Goal: Transaction & Acquisition: Subscribe to service/newsletter

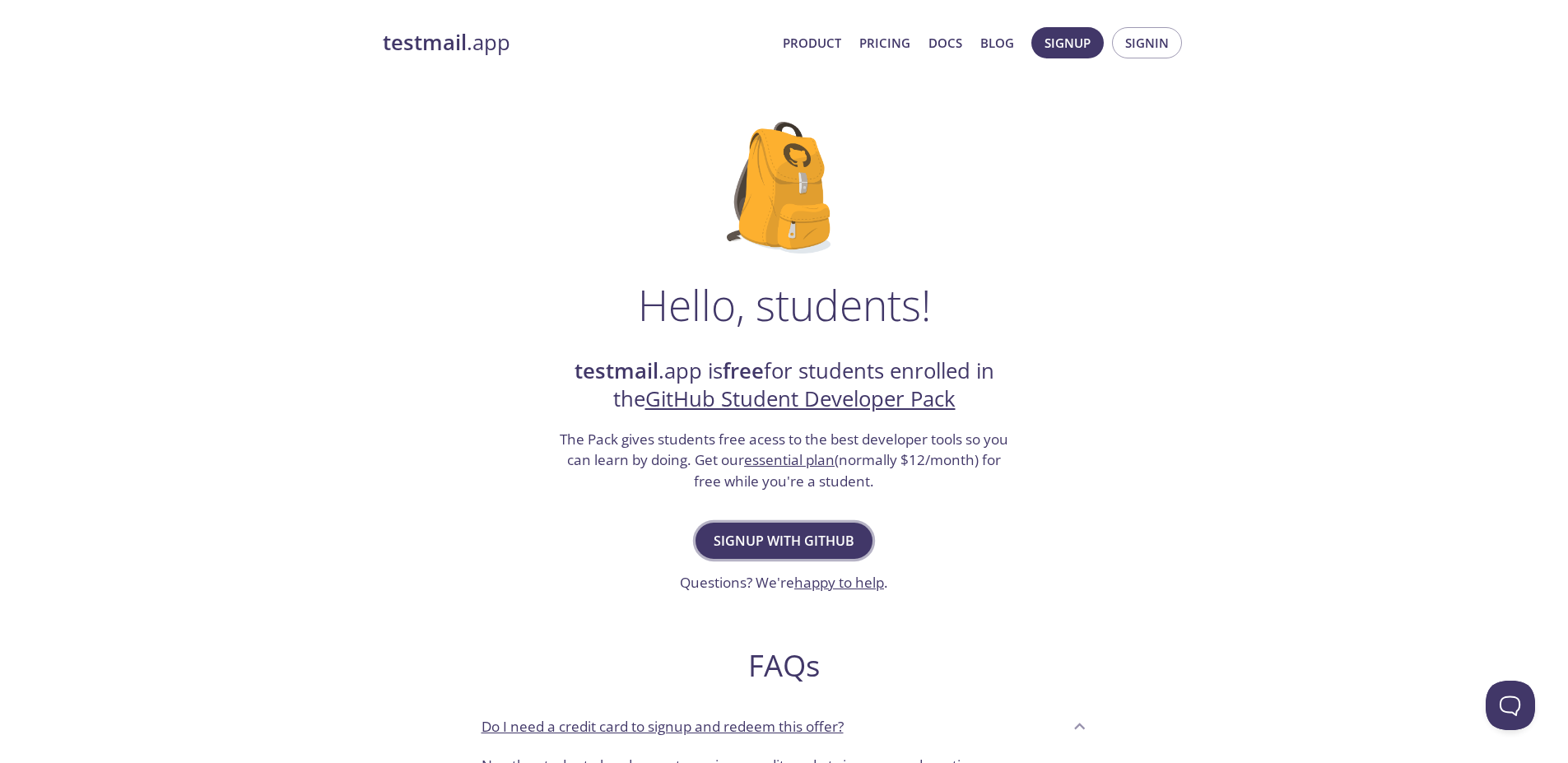
click at [793, 541] on span "Signup with GitHub" at bounding box center [784, 540] width 141 height 23
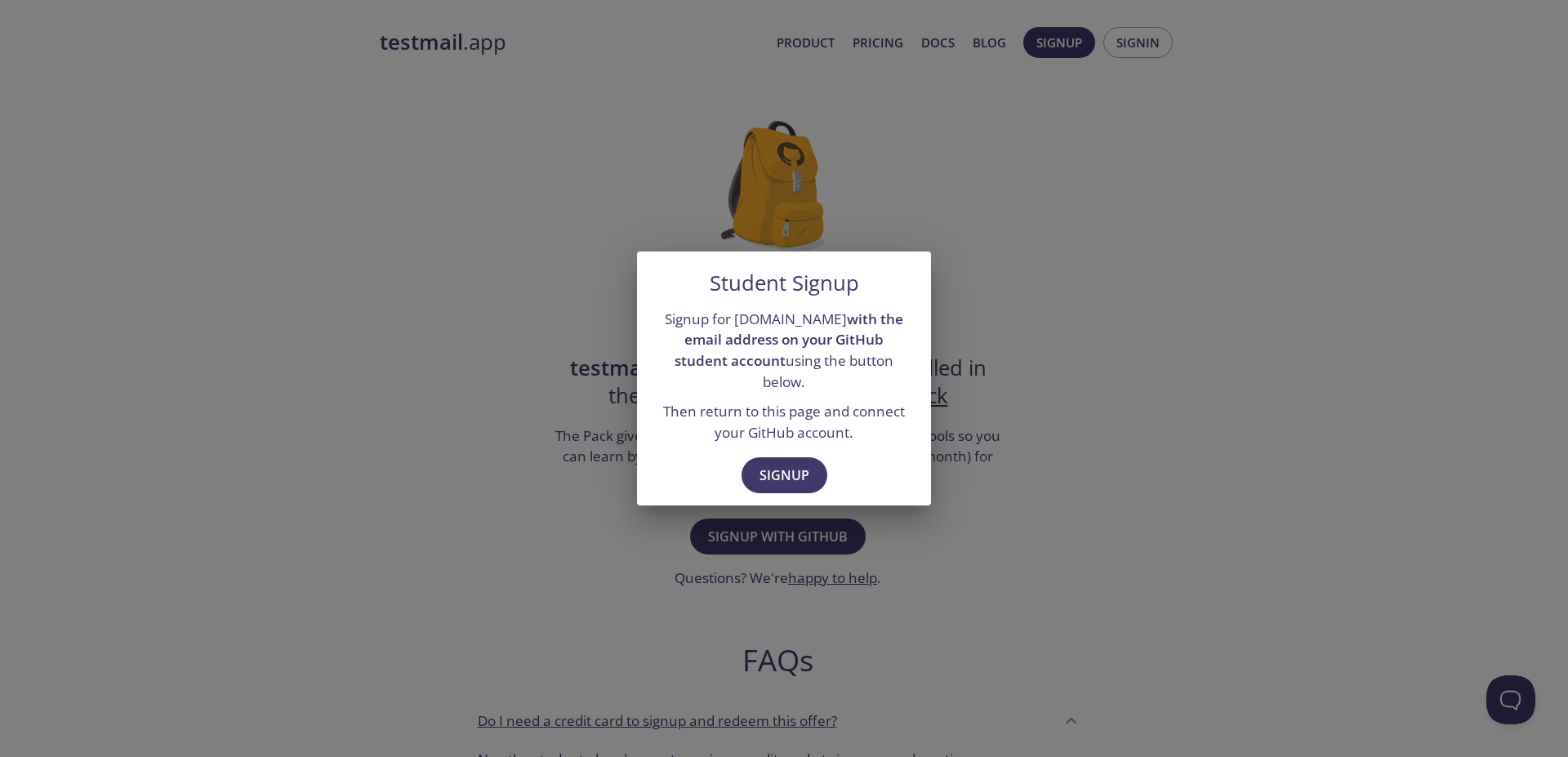
click at [488, 379] on div "Student Signup Signup for testmail.app with the email address on your GitHub st…" at bounding box center [784, 378] width 1568 height 757
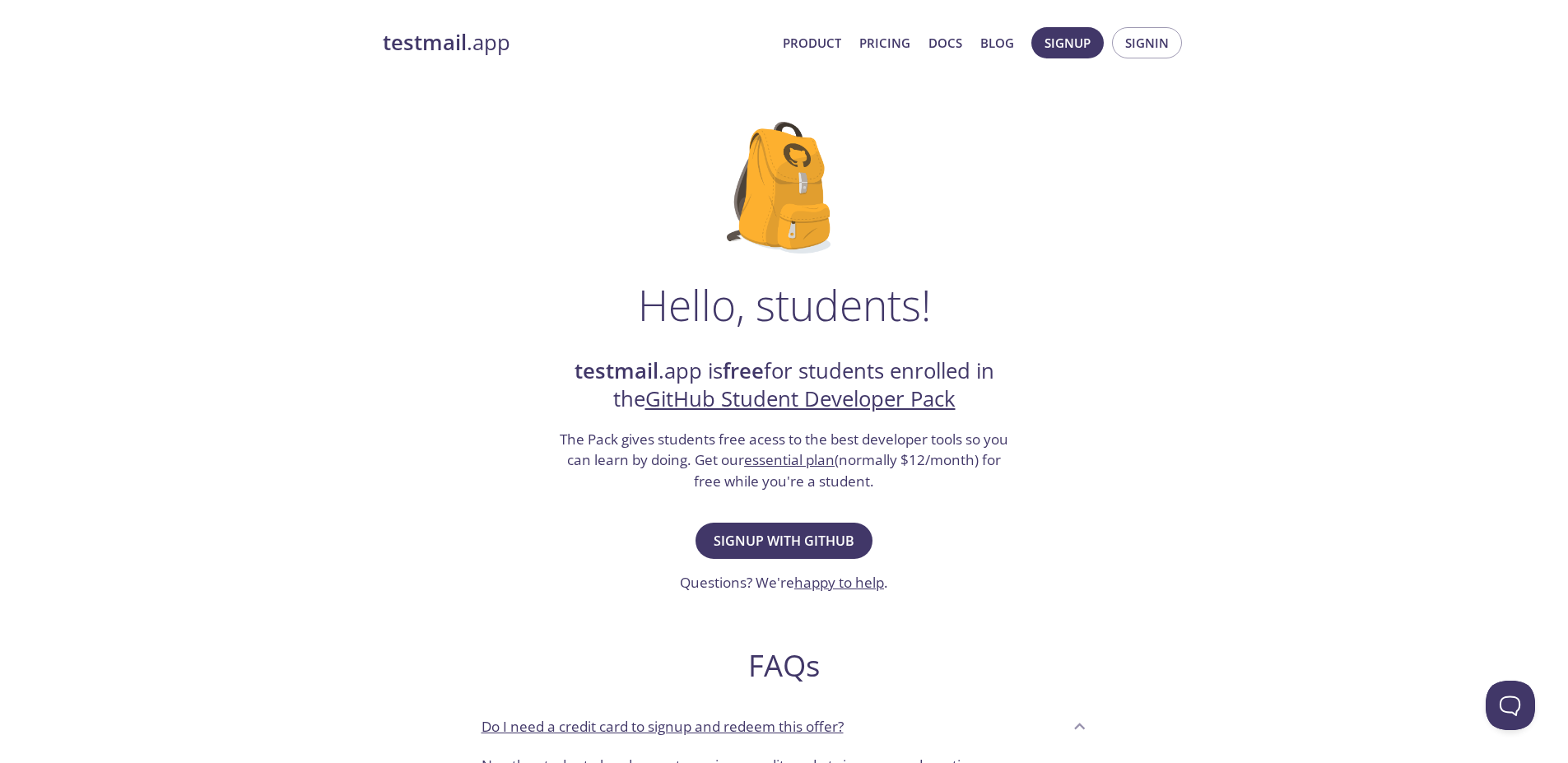
click at [746, 403] on link "GitHub Student Developer Pack" at bounding box center [799, 400] width 310 height 29
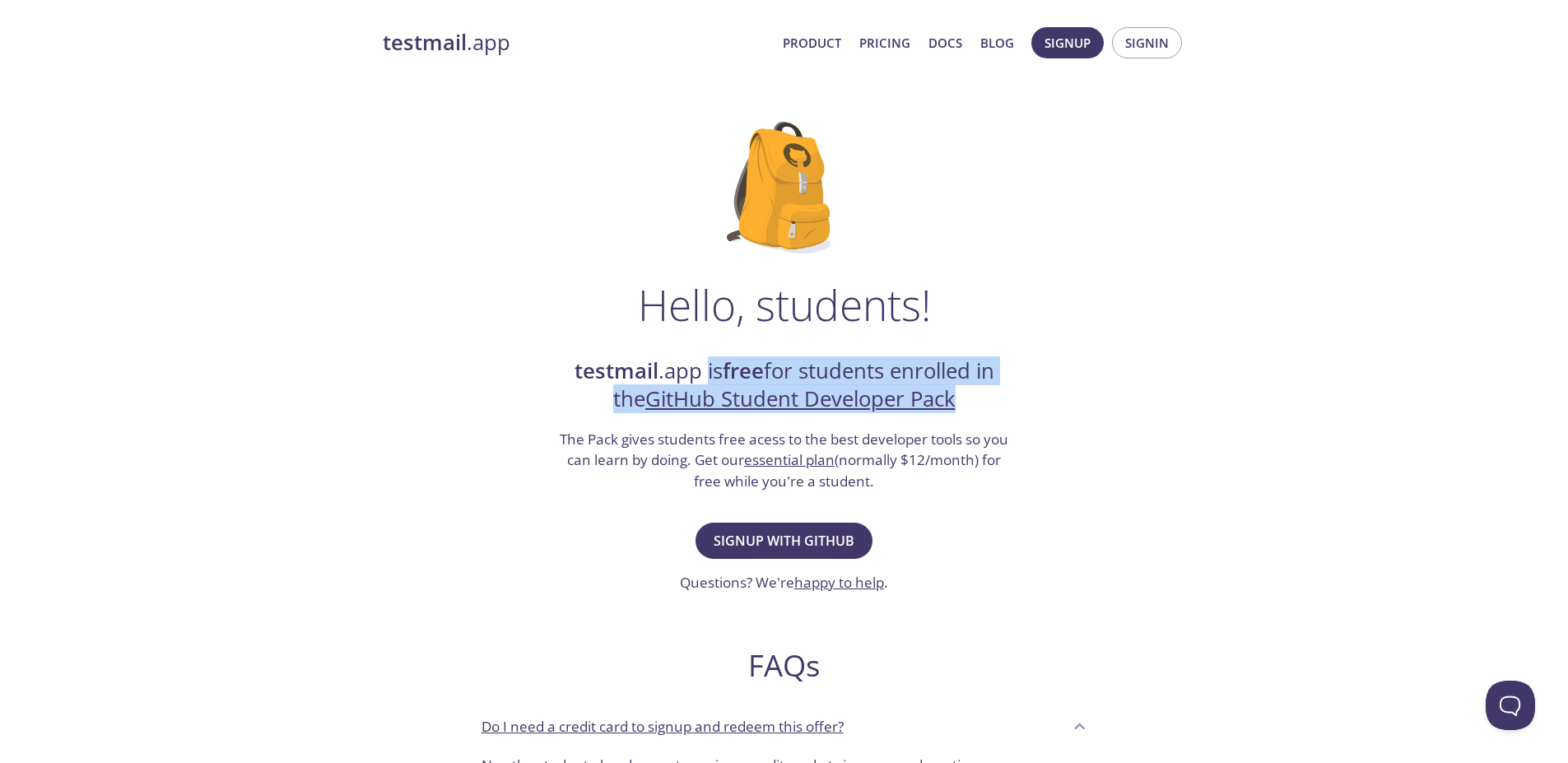
drag, startPoint x: 740, startPoint y: 376, endPoint x: 1018, endPoint y: 400, distance: 279.0
click at [1018, 400] on div "Hello, students! testmail .app is free for students enrolled in the GitHub Stud…" at bounding box center [784, 598] width 803 height 1005
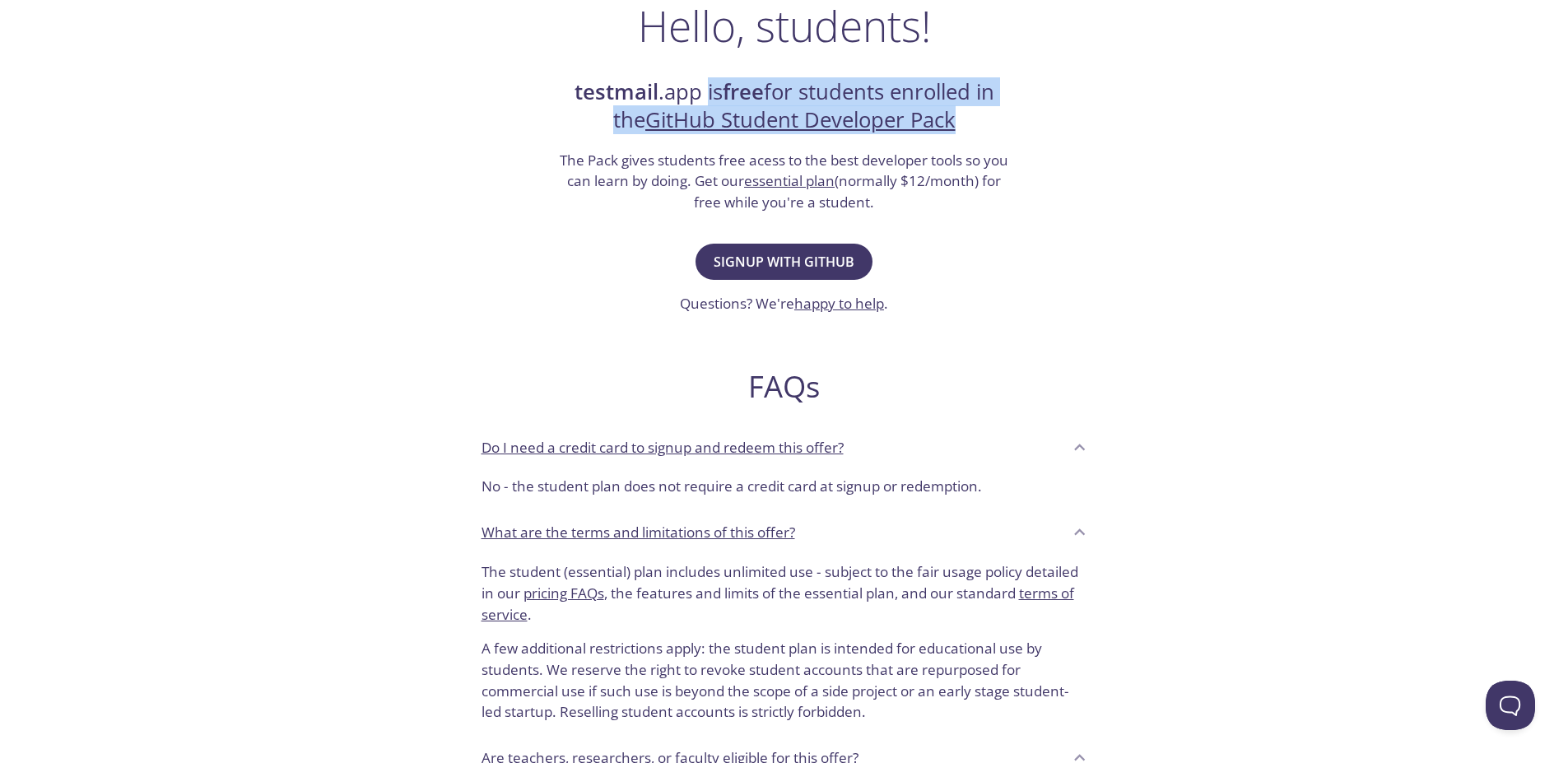
scroll to position [296, 0]
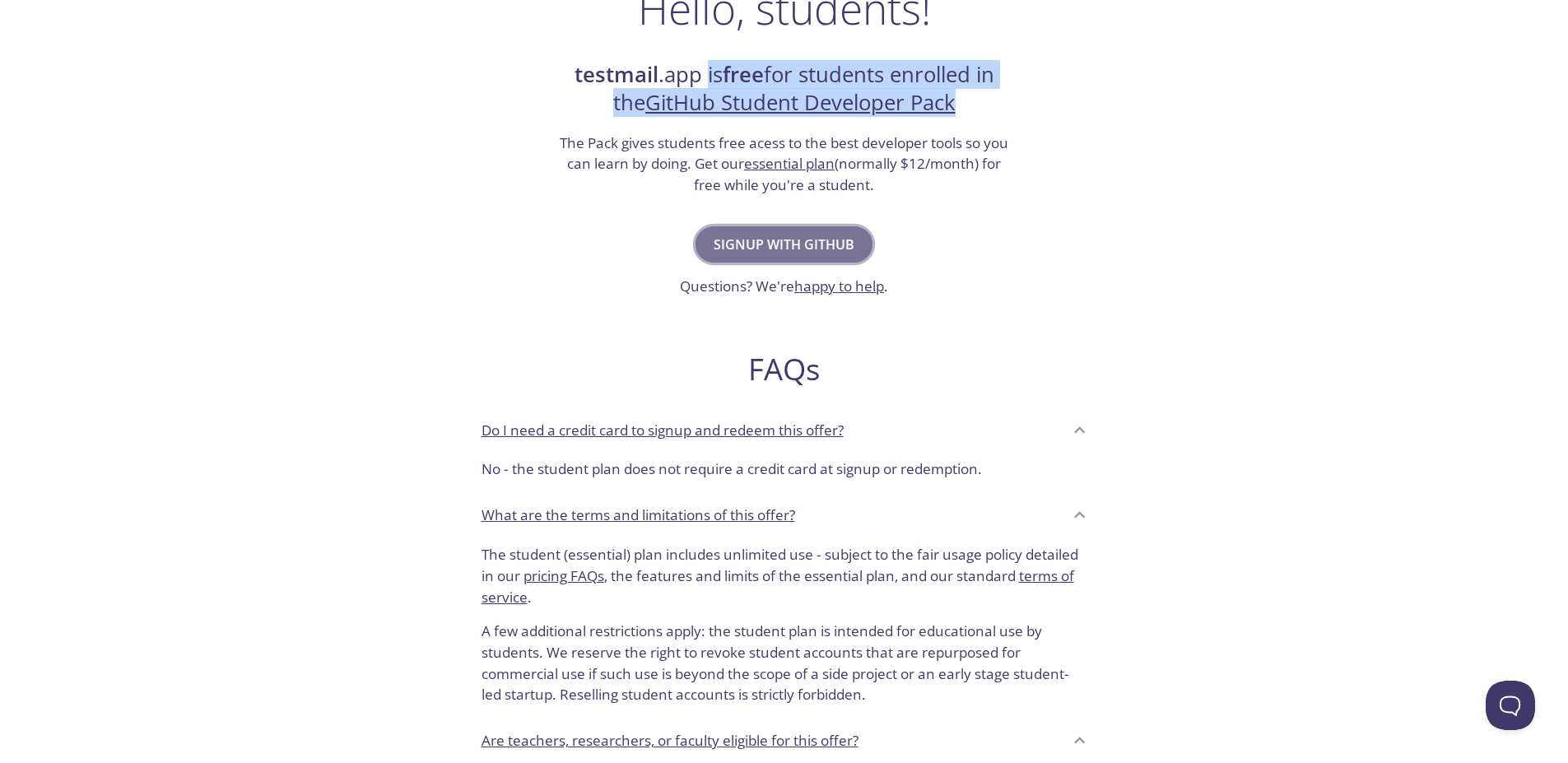
click at [758, 251] on span "Signup with GitHub" at bounding box center [784, 244] width 141 height 23
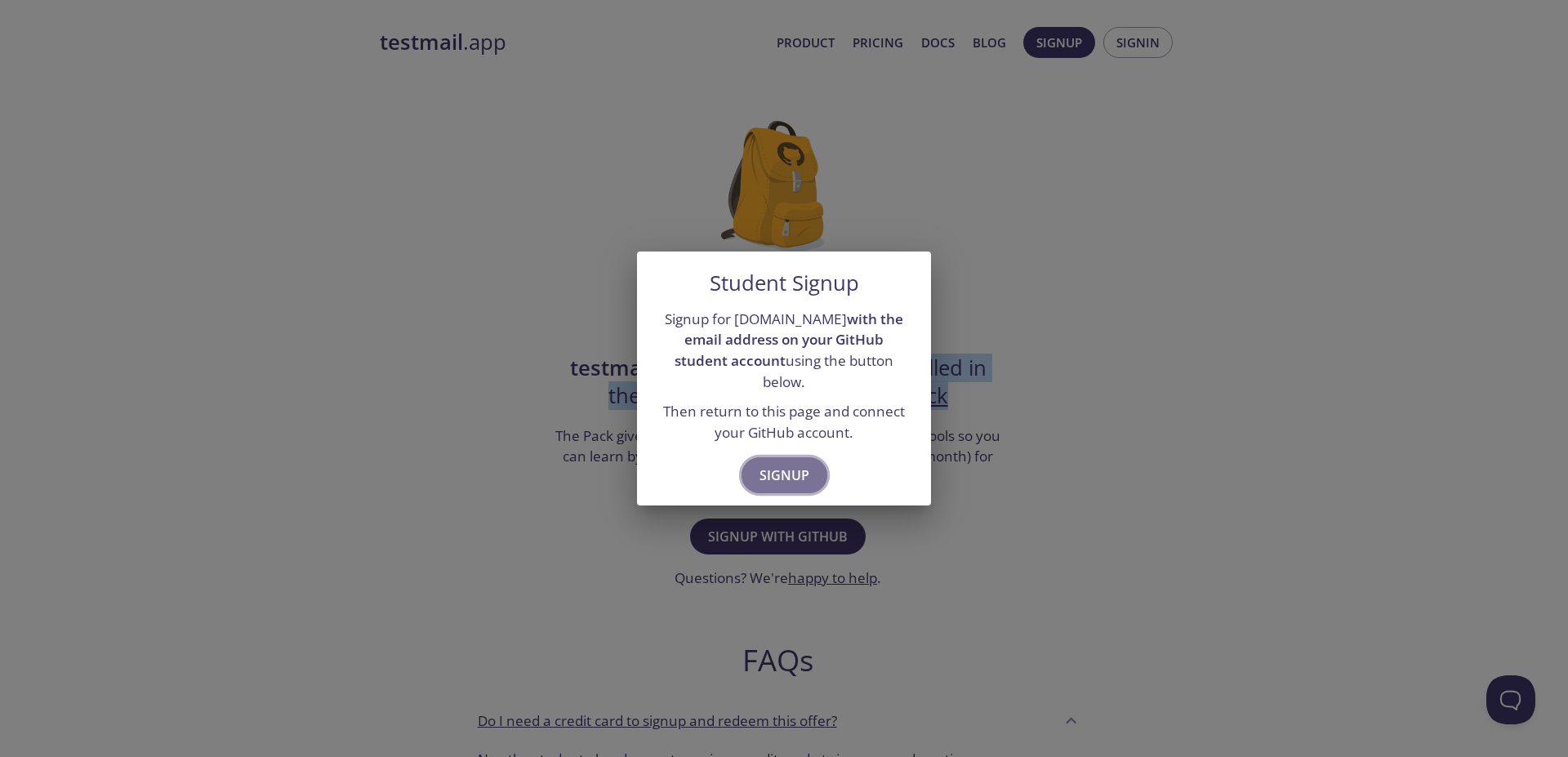
click at [784, 467] on span "Signup" at bounding box center [784, 475] width 49 height 23
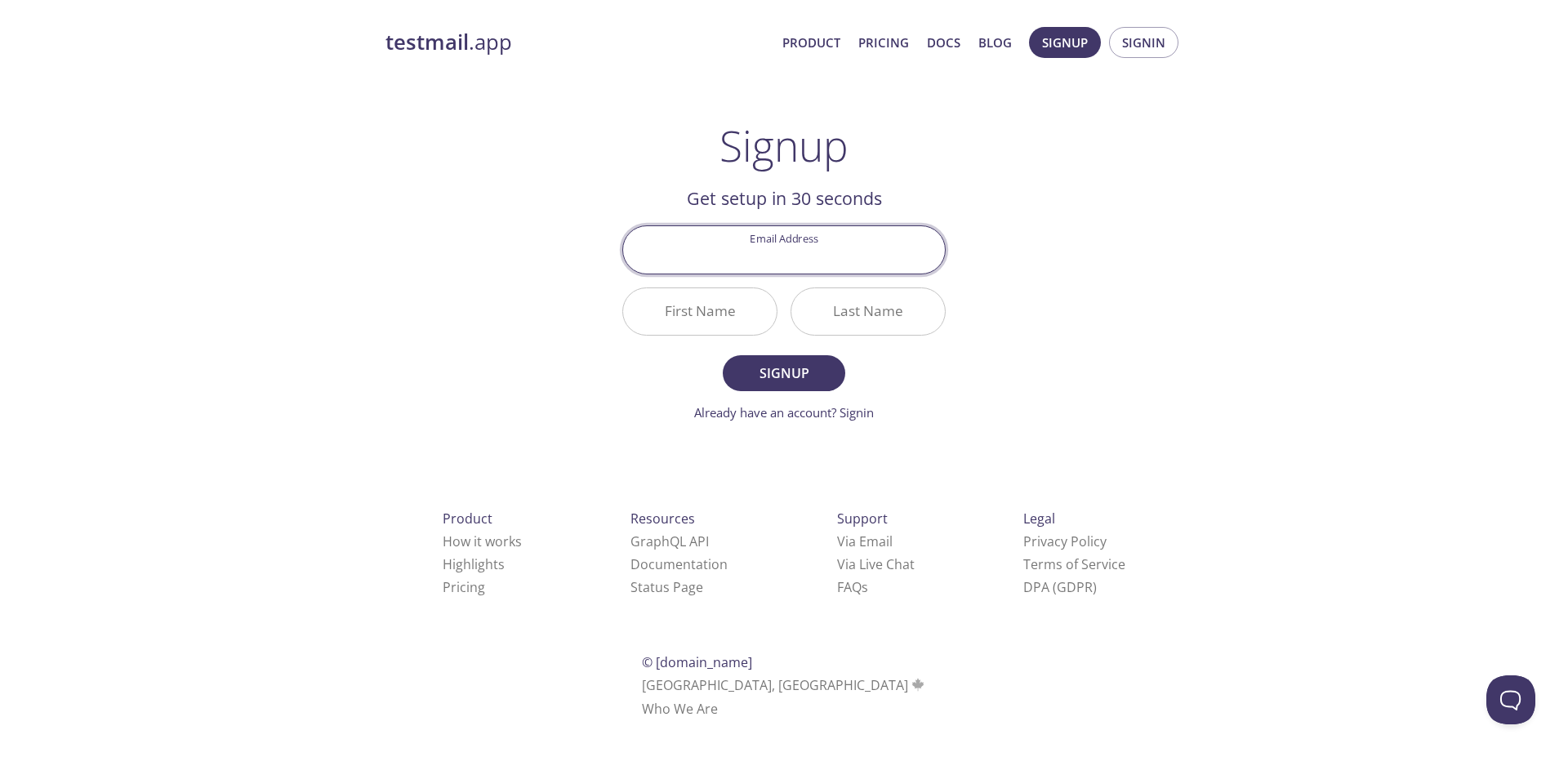
click at [784, 258] on input "Email Address" at bounding box center [784, 249] width 322 height 47
type input "[EMAIL_ADDRESS][DOMAIN_NAME]"
click at [695, 316] on input "First Name" at bounding box center [700, 311] width 153 height 47
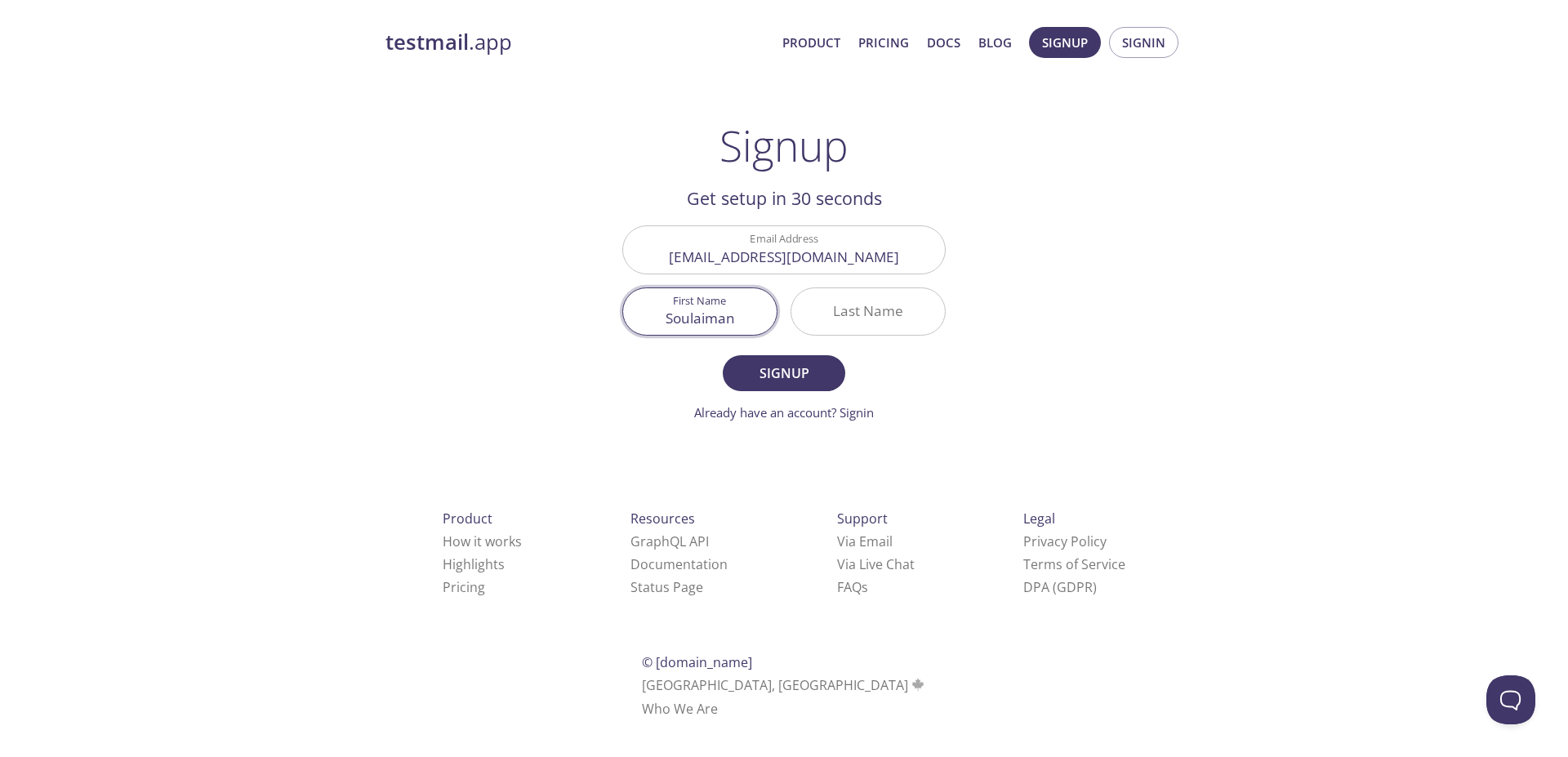
type input "Soulaiman"
type input "bouhlal"
click at [789, 378] on span "Signup" at bounding box center [784, 373] width 87 height 23
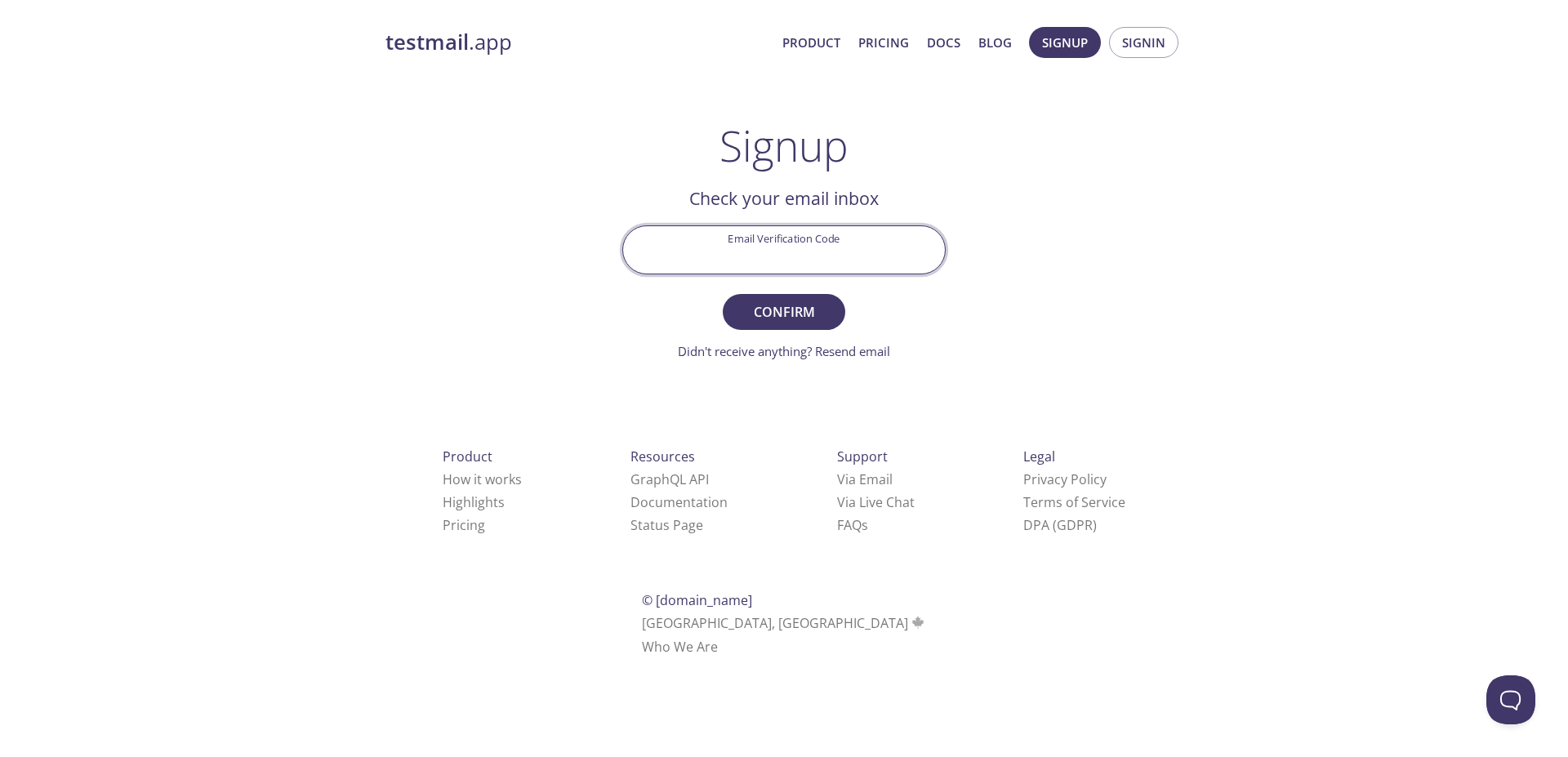
click at [744, 254] on input "Email Verification Code" at bounding box center [784, 249] width 322 height 47
paste input "K92SJCL"
type input "K92SJCL"
click at [782, 315] on span "Confirm" at bounding box center [784, 312] width 87 height 23
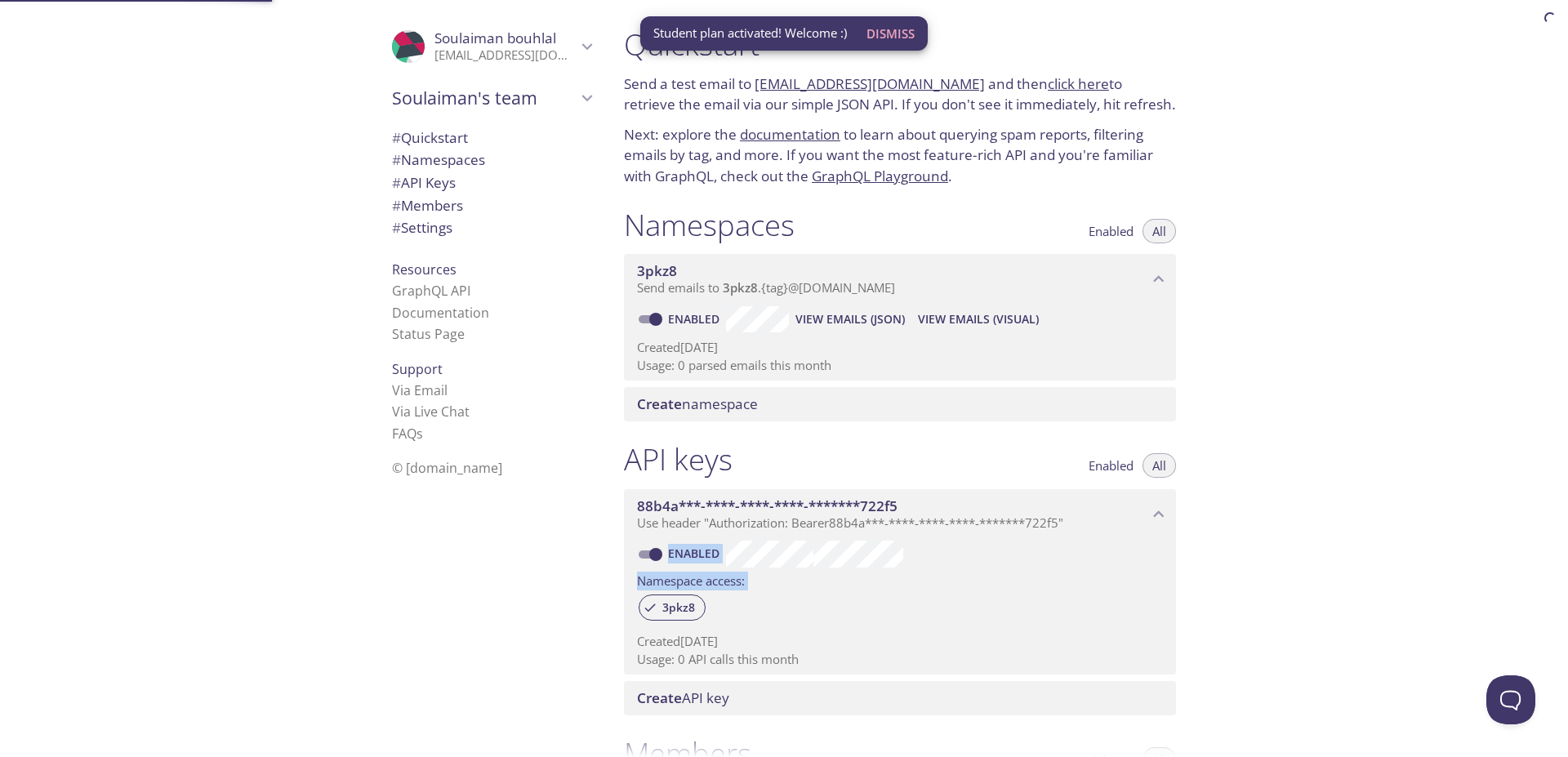
drag, startPoint x: 666, startPoint y: 365, endPoint x: 727, endPoint y: 376, distance: 62.0
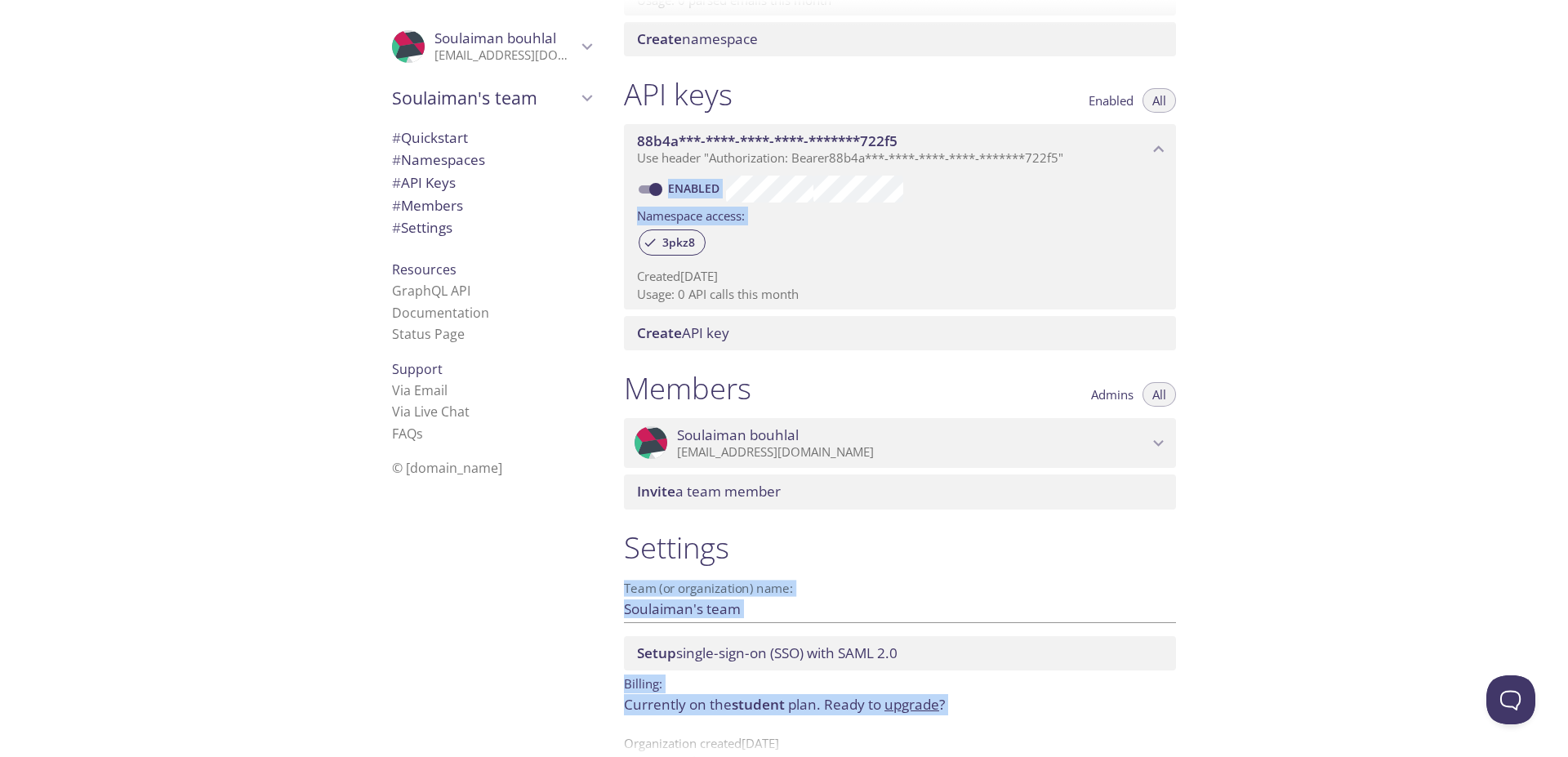
scroll to position [404, 0]
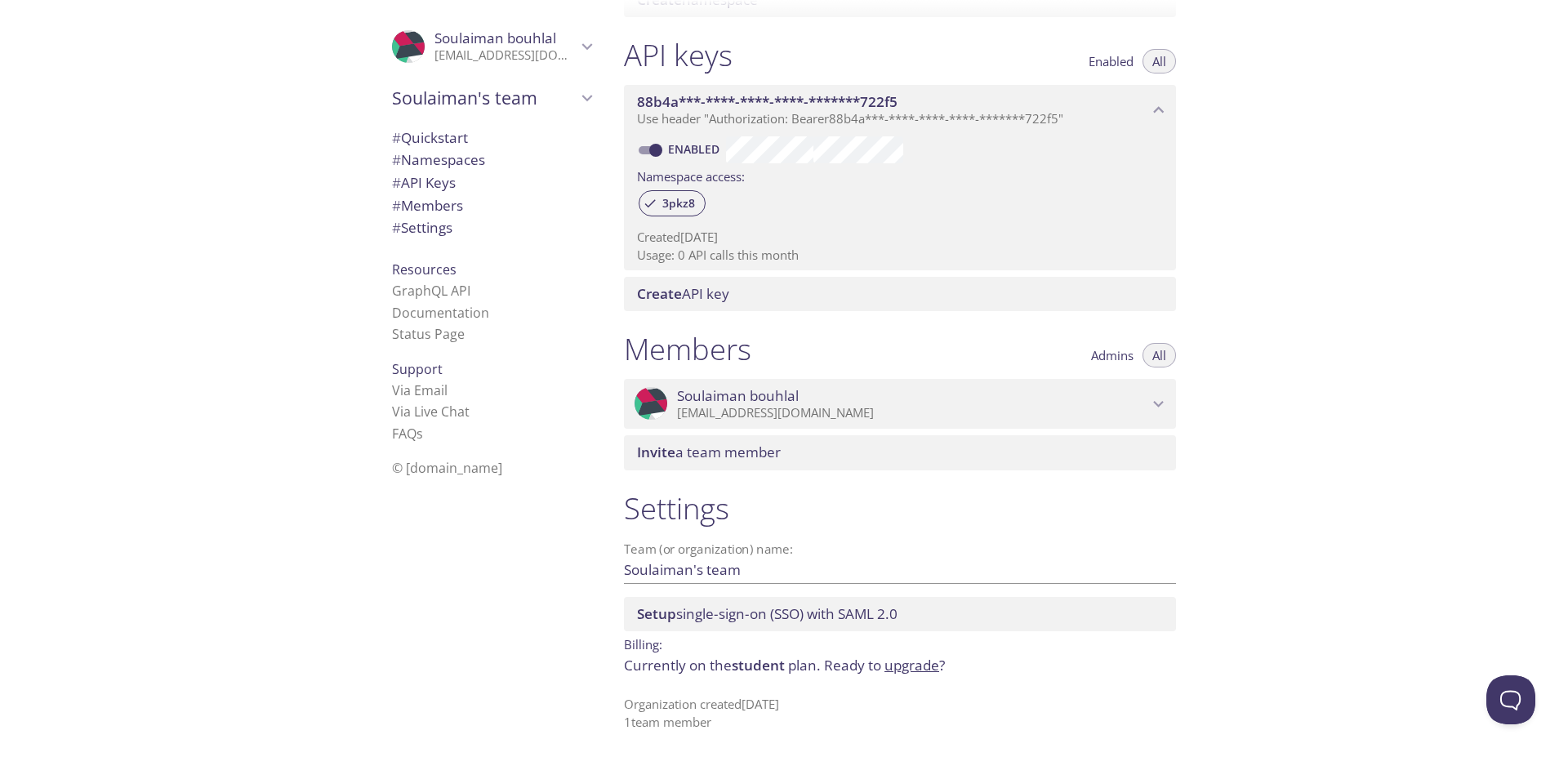
click at [499, 558] on div ".cls-1 { fill: #6d5ca8; } .cls-2 { fill: #3fc191; } .cls-3 { fill: #3b4752; } .…" at bounding box center [487, 378] width 245 height 757
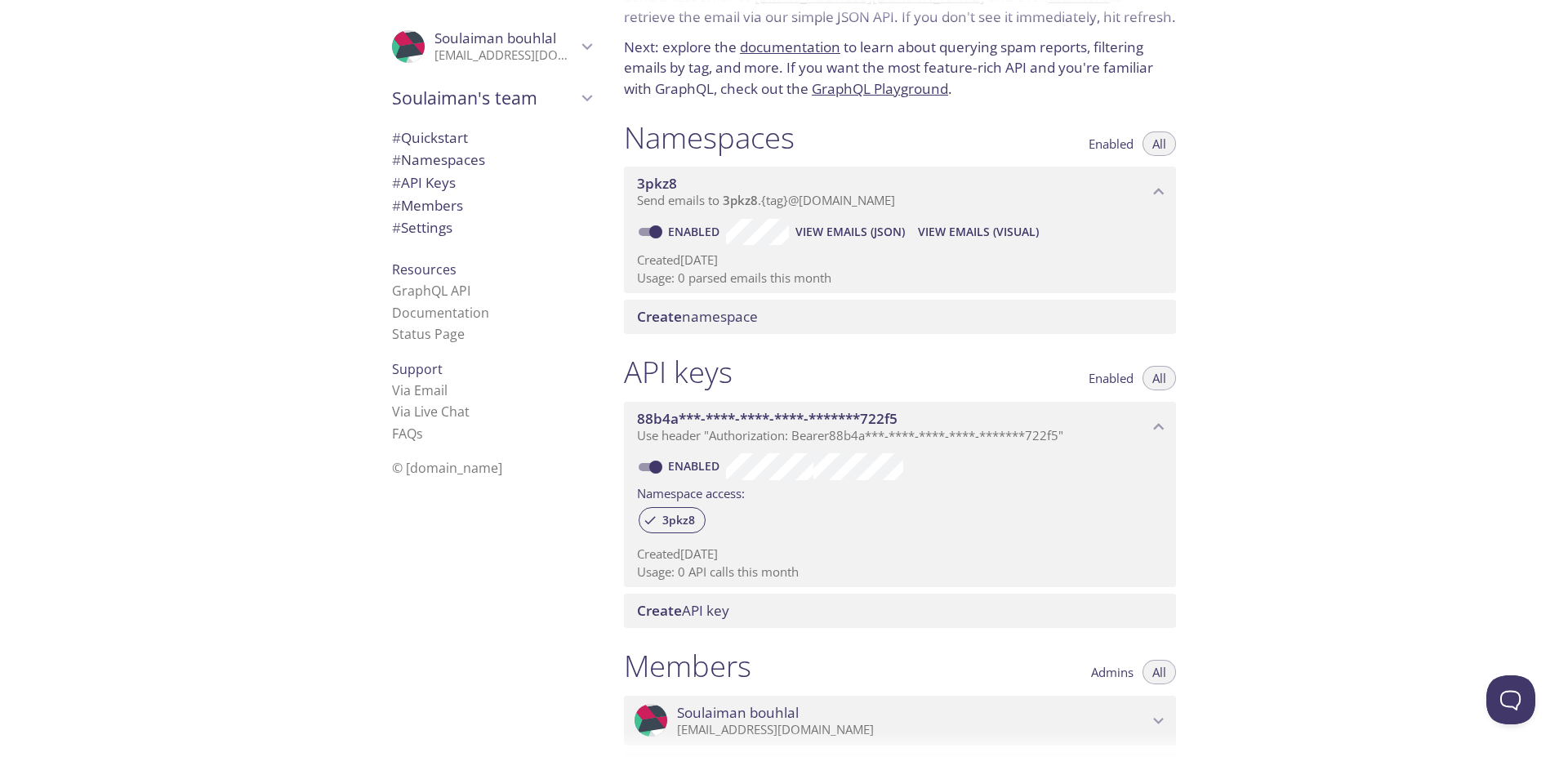
scroll to position [0, 0]
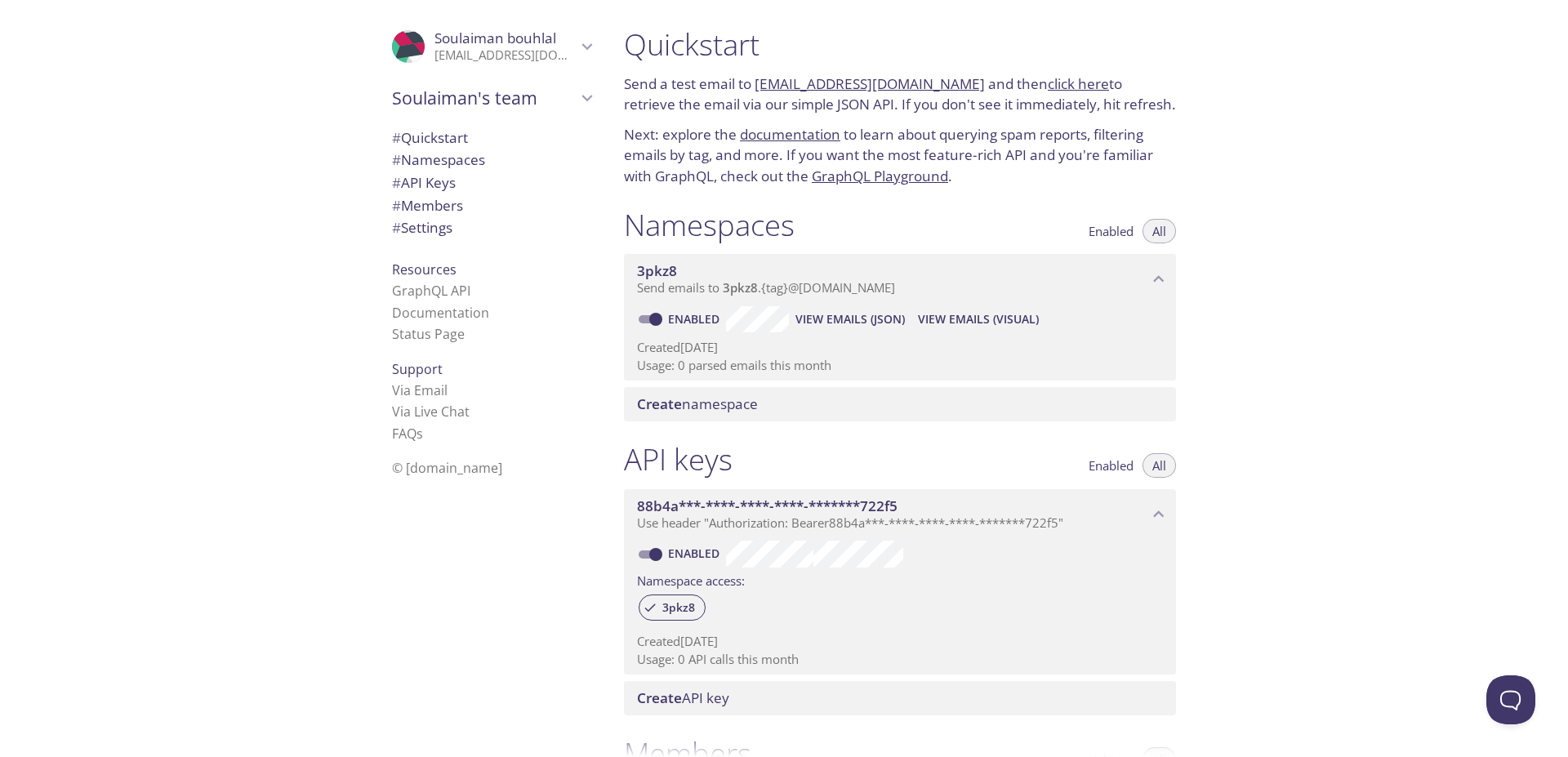
click at [443, 41] on span "[PERSON_NAME]" at bounding box center [495, 38] width 122 height 19
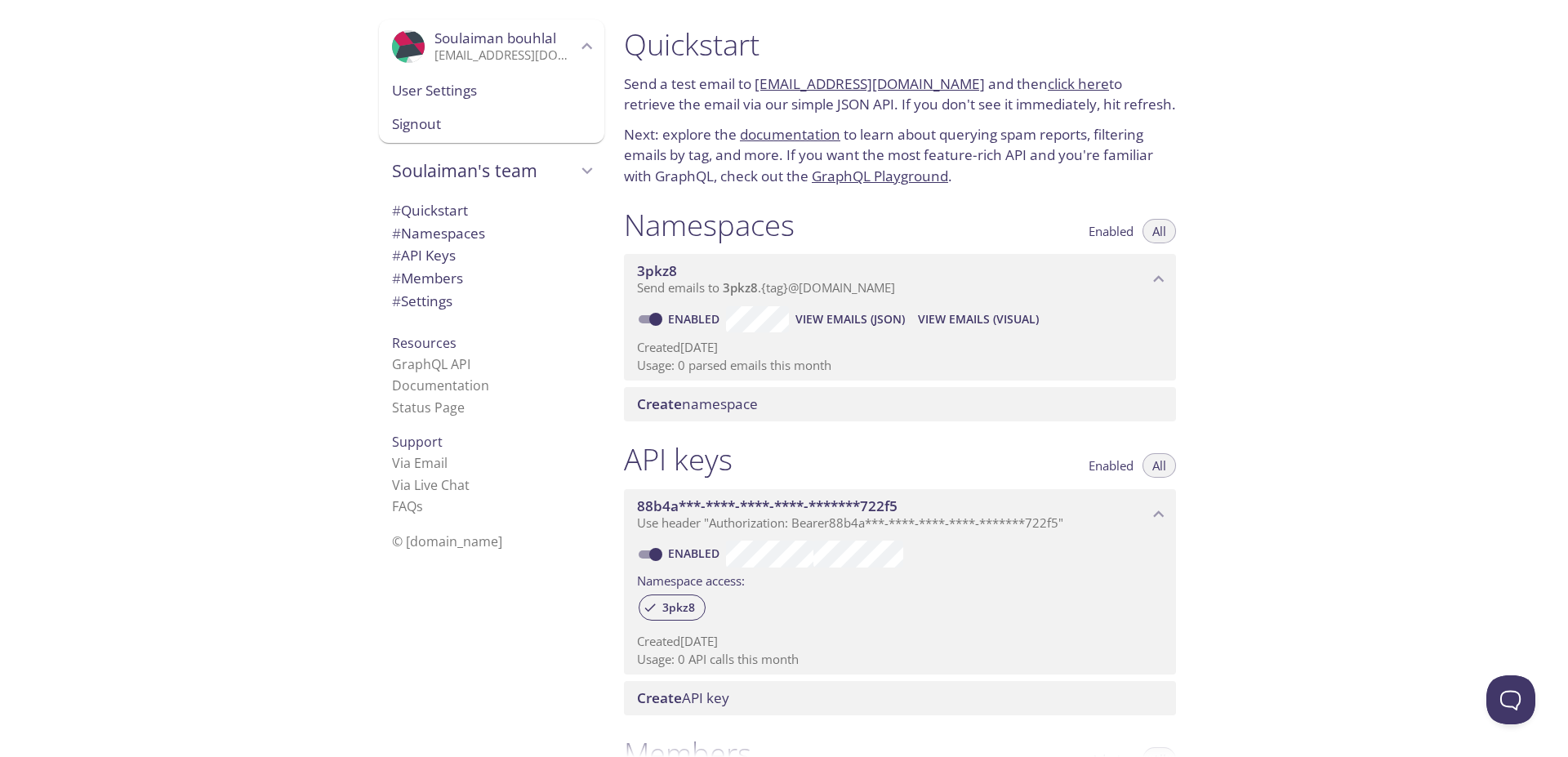
click at [395, 50] on icon "Soulaiman bouhlal" at bounding box center [415, 50] width 42 height 17
